Goal: Task Accomplishment & Management: Manage account settings

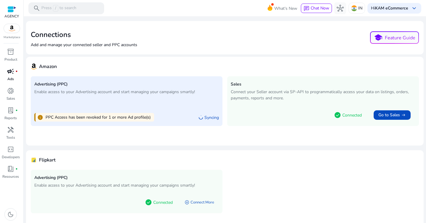
click at [12, 76] on div "campaign fiber_manual_record" at bounding box center [10, 71] width 17 height 9
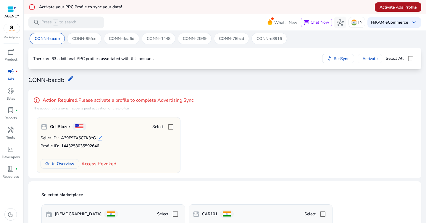
click at [379, 5] on span "Activate Ads Profile" at bounding box center [397, 7] width 37 height 6
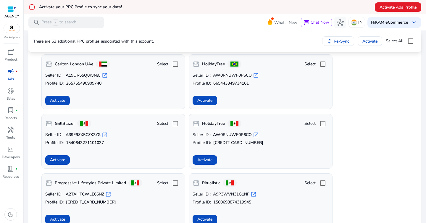
scroll to position [1931, 0]
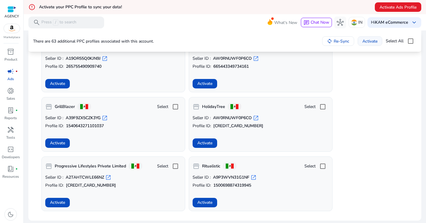
click at [367, 42] on span "Activate" at bounding box center [369, 41] width 15 height 6
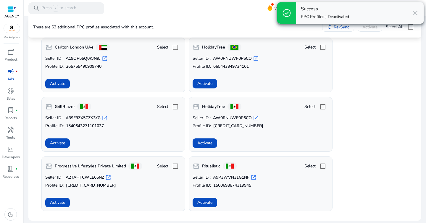
scroll to position [1917, 0]
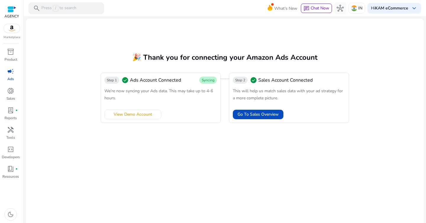
click at [10, 77] on p "Ads" at bounding box center [10, 78] width 7 height 5
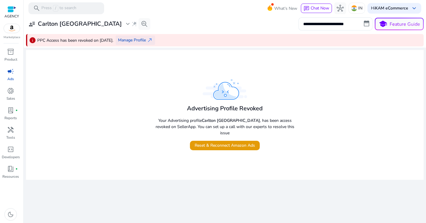
click at [142, 38] on span "Manage Profile" at bounding box center [132, 40] width 28 height 6
